Goal: Find specific page/section: Find specific page/section

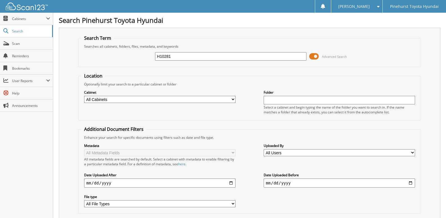
type input "H10281"
click at [178, 100] on select "All Cabinets CAR DEALS DEAD DEALS DMV PARTS SERVICE RO Needs Filing" at bounding box center [159, 99] width 151 height 7
select select "27971"
click at [84, 96] on select "All Cabinets CAR DEALS DEAD DEALS DMV PARTS SERVICE RO Needs Filing" at bounding box center [159, 99] width 151 height 7
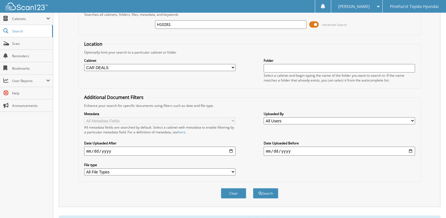
scroll to position [58, 0]
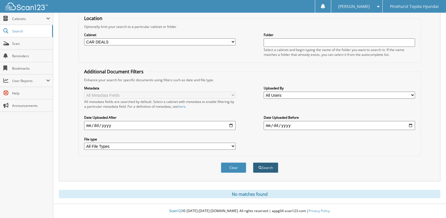
click at [265, 163] on button "Search" at bounding box center [265, 167] width 25 height 10
